Goal: Information Seeking & Learning: Find specific fact

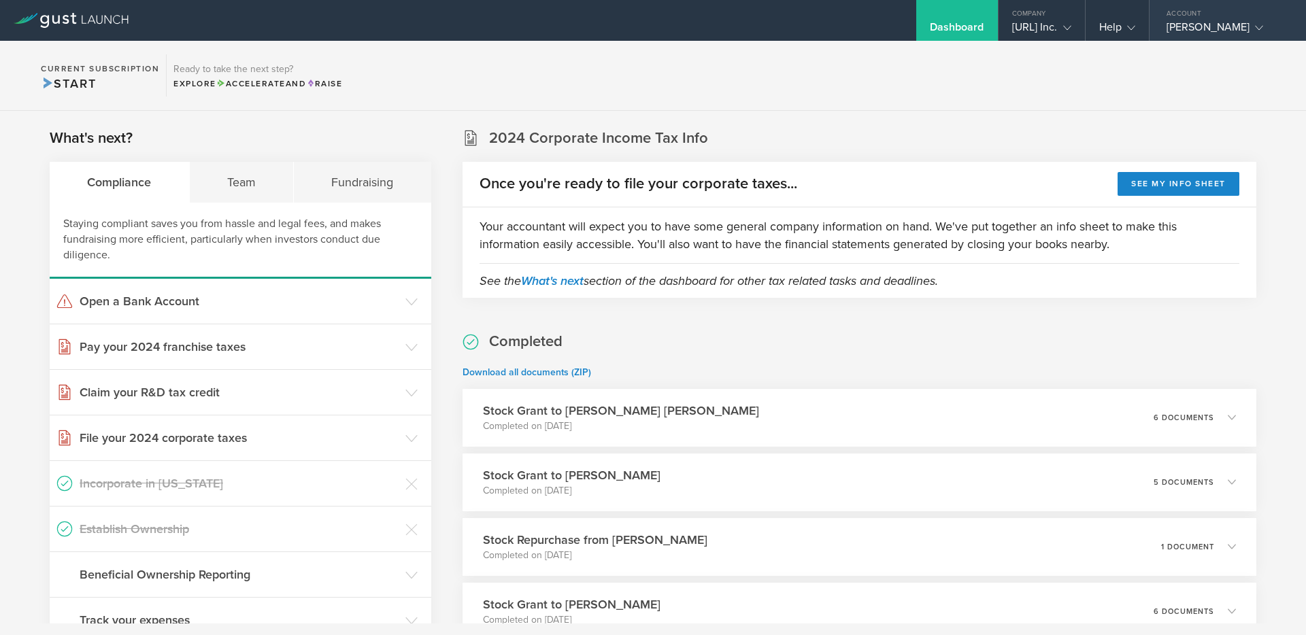
click at [1203, 22] on div "[PERSON_NAME]" at bounding box center [1224, 30] width 116 height 20
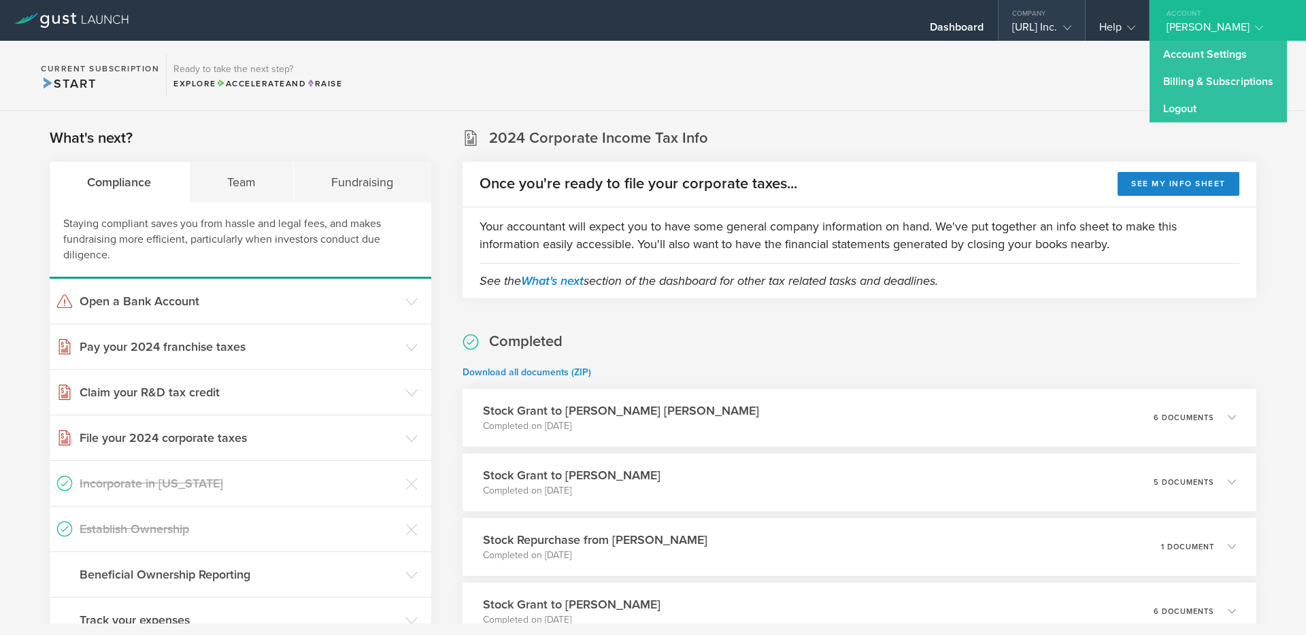
click at [1012, 26] on div "[URL] Inc." at bounding box center [1041, 30] width 59 height 20
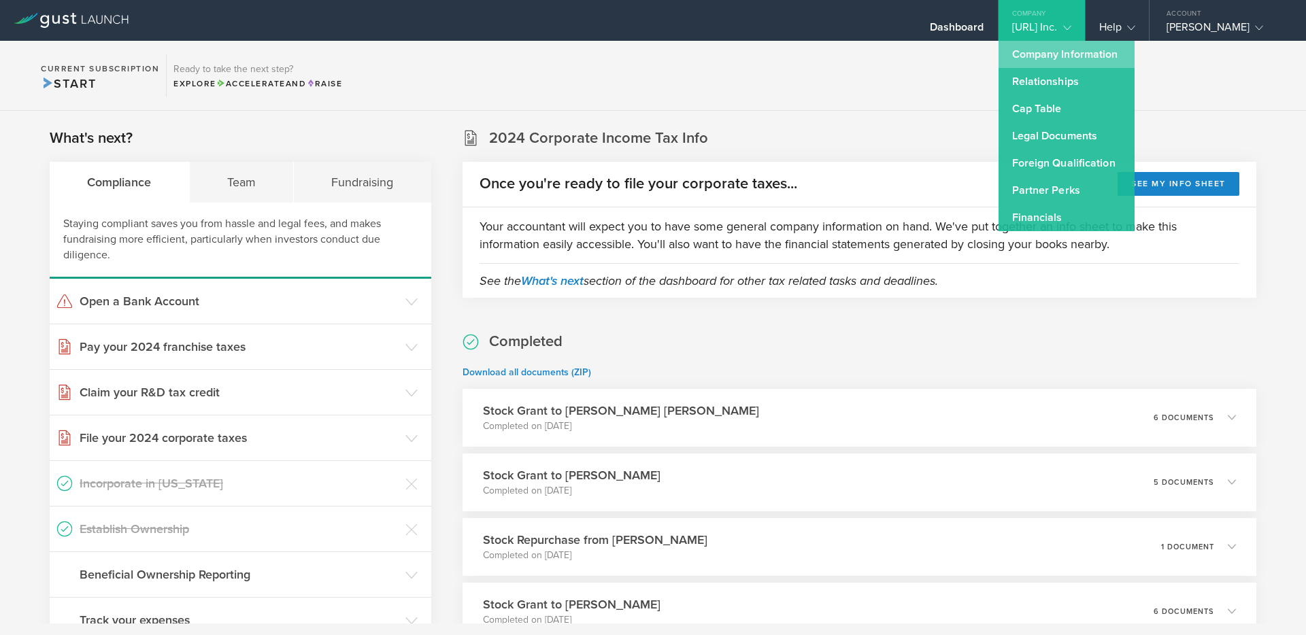
click at [1034, 53] on link "Company Information" at bounding box center [1066, 54] width 136 height 27
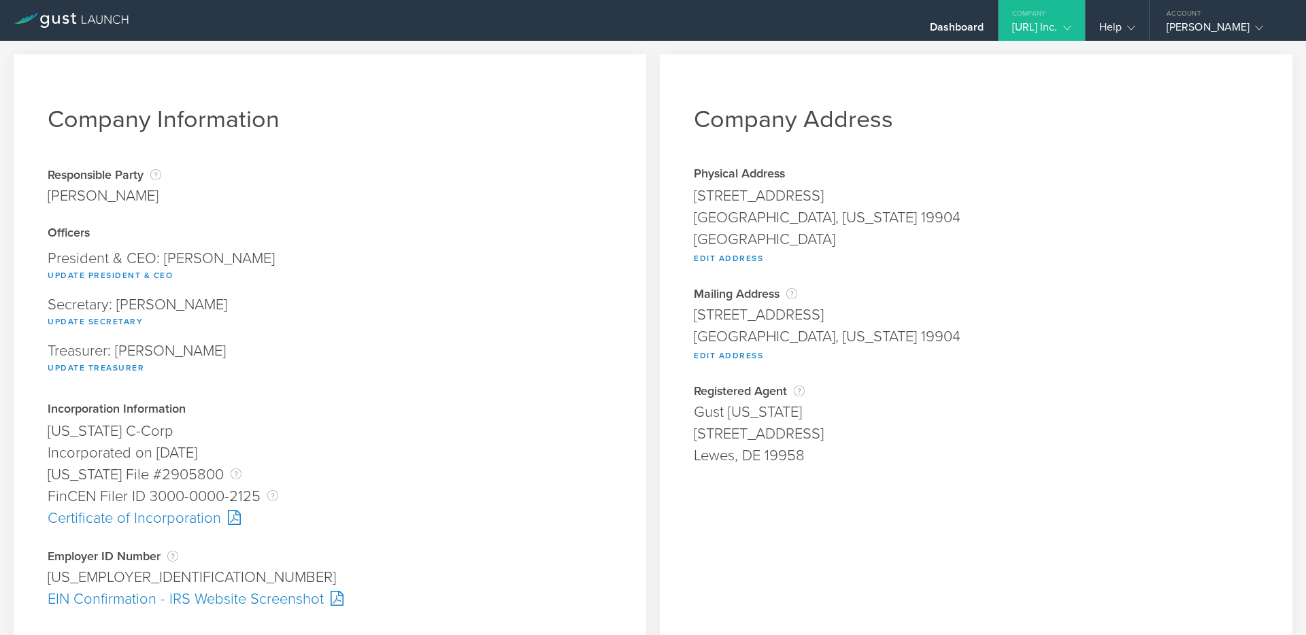
click at [746, 201] on div "[STREET_ADDRESS]" at bounding box center [976, 196] width 564 height 22
copy span "[STREET_ADDRESS]"
click at [730, 216] on div "[GEOGRAPHIC_DATA], [US_STATE] 19904" at bounding box center [976, 218] width 564 height 22
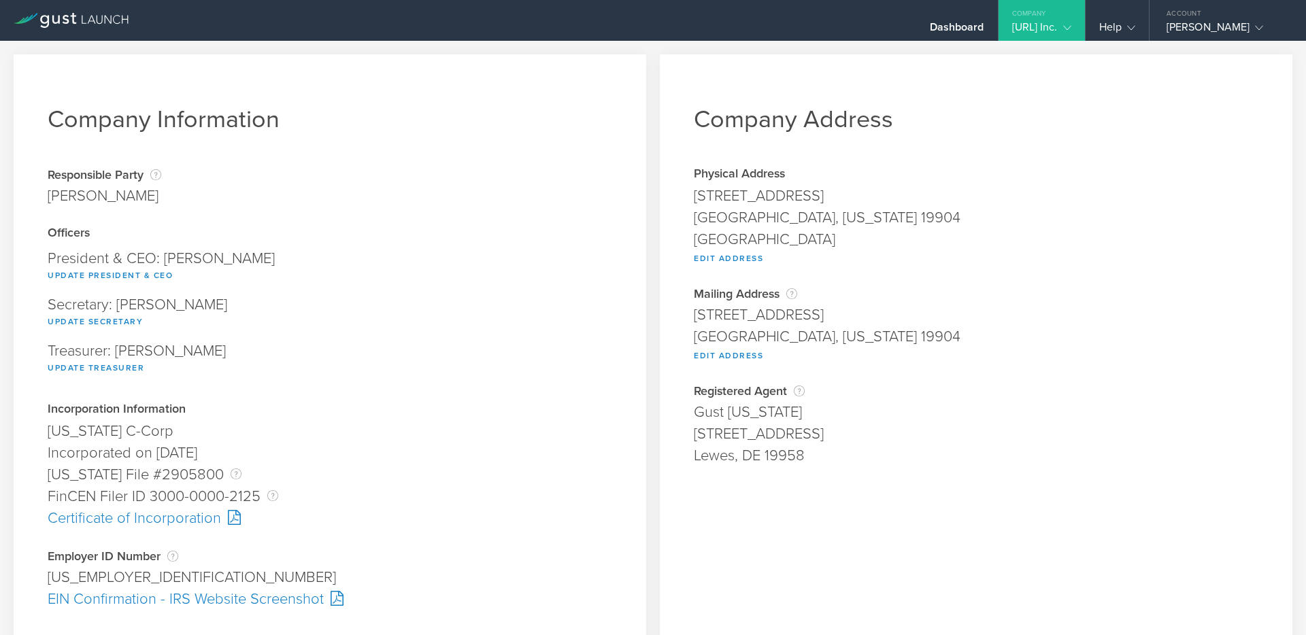
click at [709, 220] on div "[GEOGRAPHIC_DATA], [US_STATE] 19904" at bounding box center [976, 218] width 564 height 22
copy div "[GEOGRAPHIC_DATA]"
click at [817, 218] on div "[GEOGRAPHIC_DATA], [US_STATE] 19904" at bounding box center [976, 218] width 564 height 22
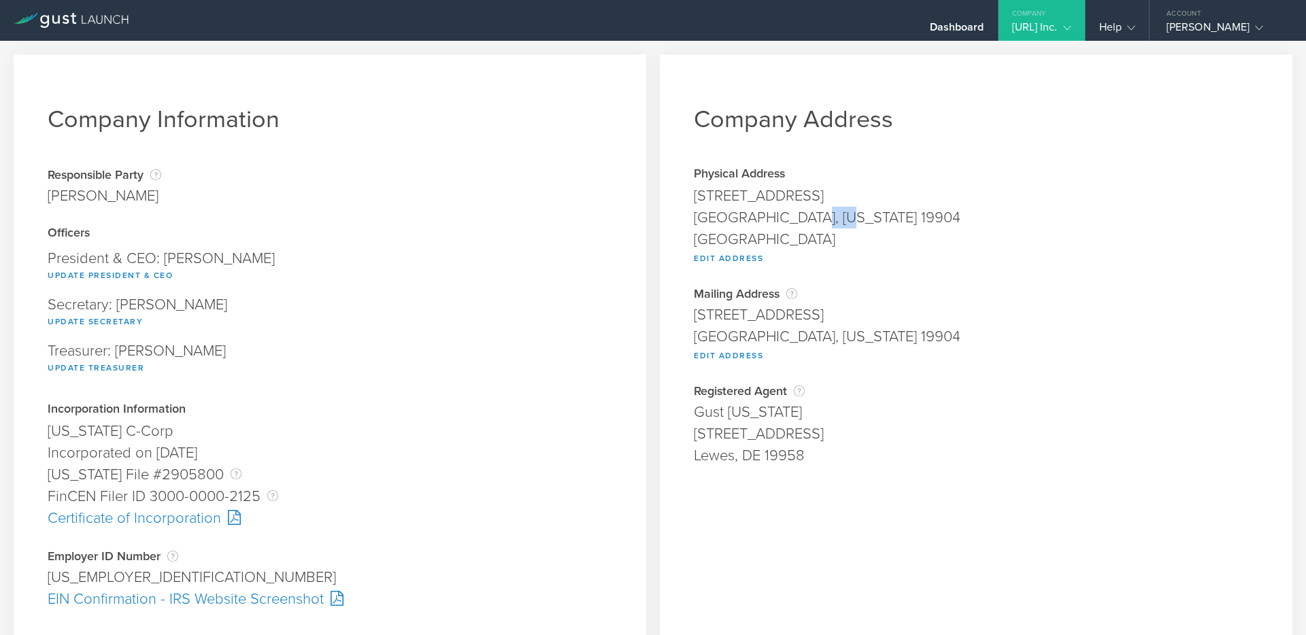
copy div "19904"
click at [793, 191] on div "[STREET_ADDRESS]" at bounding box center [976, 196] width 564 height 22
copy span "[STREET_ADDRESS]"
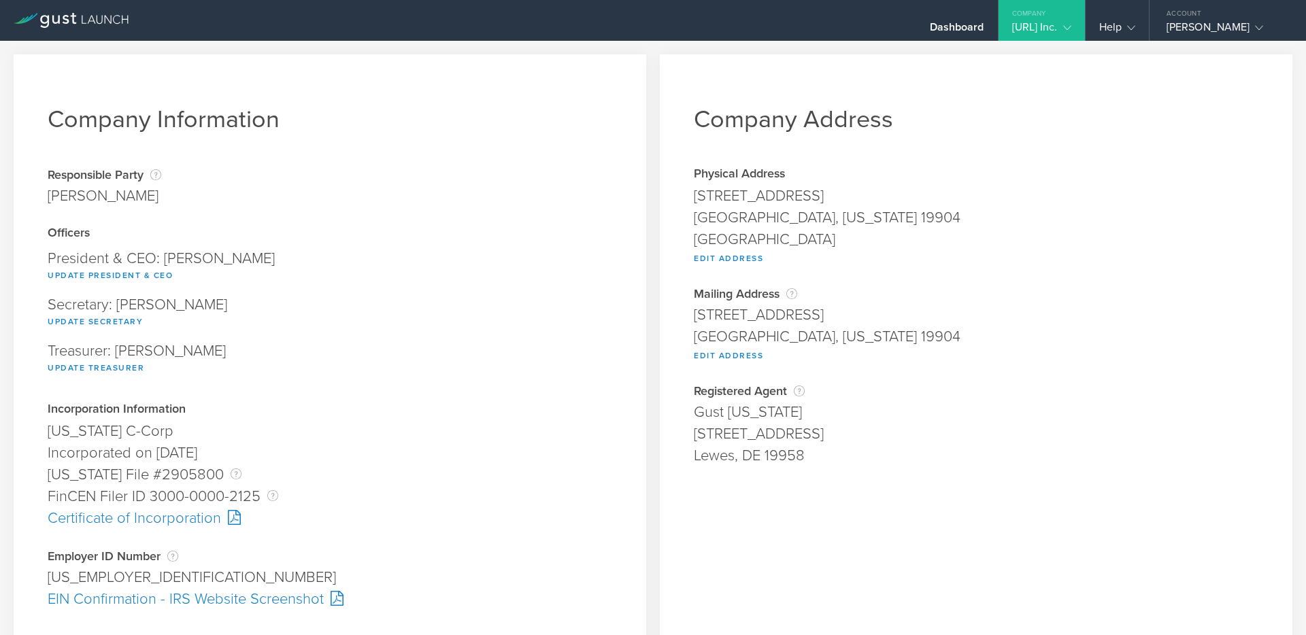
click at [814, 219] on div "[GEOGRAPHIC_DATA], [US_STATE] 19904" at bounding box center [976, 218] width 564 height 22
copy div "19904"
